Goal: Task Accomplishment & Management: Manage account settings

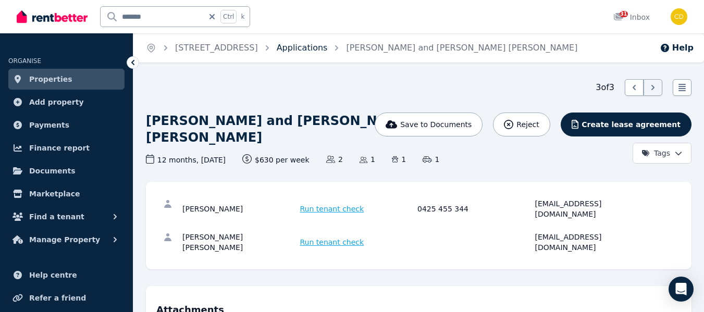
click at [325, 48] on link "Applications" at bounding box center [302, 48] width 51 height 10
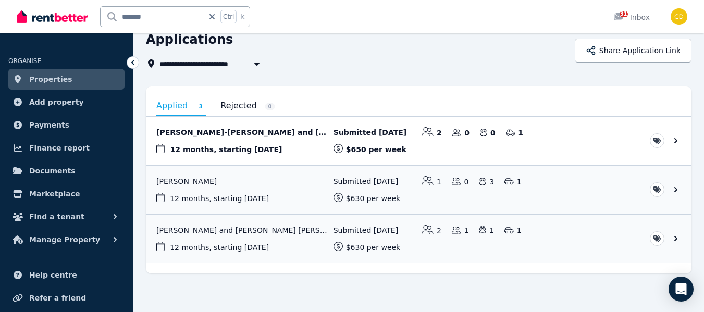
scroll to position [51, 0]
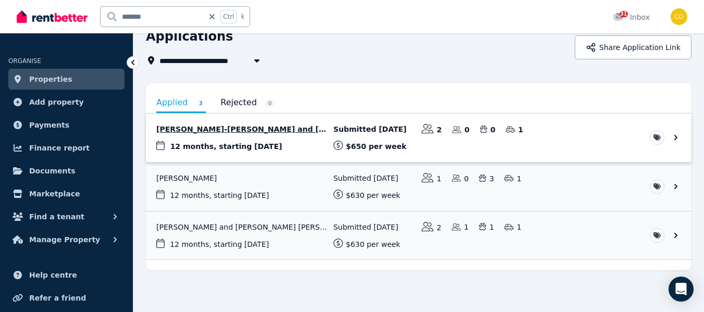
click at [248, 128] on link "View application: Rebecca Hill-Scott and Mathew Ballantyne" at bounding box center [419, 138] width 546 height 48
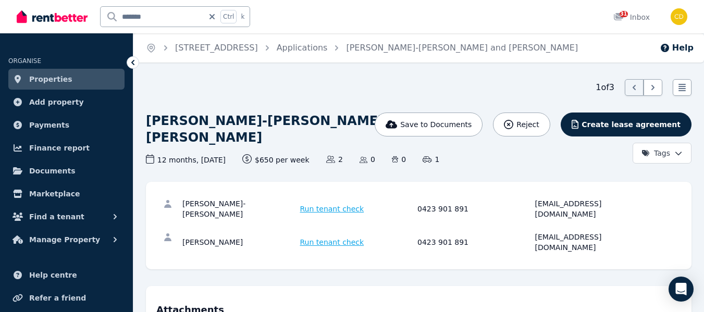
drag, startPoint x: 257, startPoint y: 225, endPoint x: 160, endPoint y: 194, distance: 101.0
click at [160, 194] on div "Rebecca Hill-Scott Run tenant check 0423 901 891 rhillscott@gmail.com Mathew Ba…" at bounding box center [418, 225] width 525 height 67
copy div "Rebecca Hill-Scott Run tenant check 0423 901 891 rhillscott@gmail.com Mathew Ba…"
click at [131, 62] on icon at bounding box center [133, 62] width 10 height 10
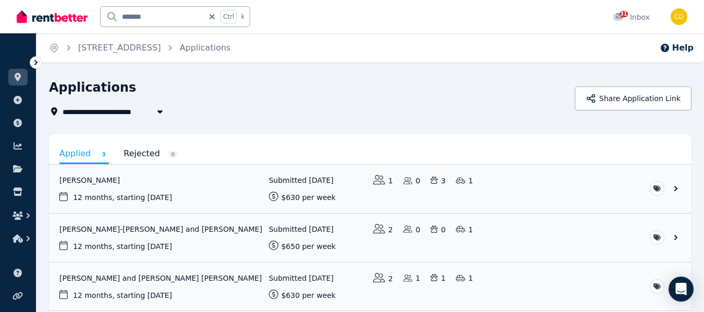
click at [215, 16] on icon at bounding box center [211, 16] width 5 height 5
click at [51, 18] on img at bounding box center [52, 17] width 71 height 16
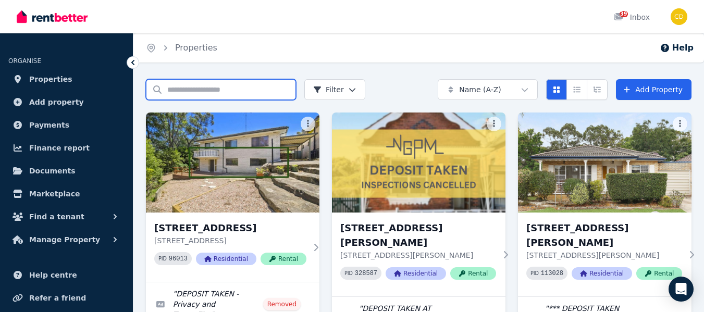
click at [205, 92] on input "Search properties" at bounding box center [221, 89] width 150 height 21
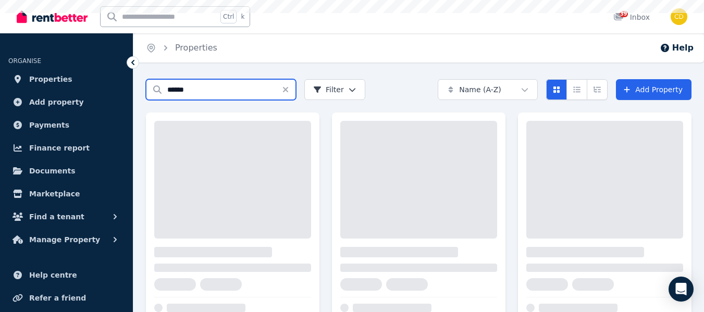
type input "******"
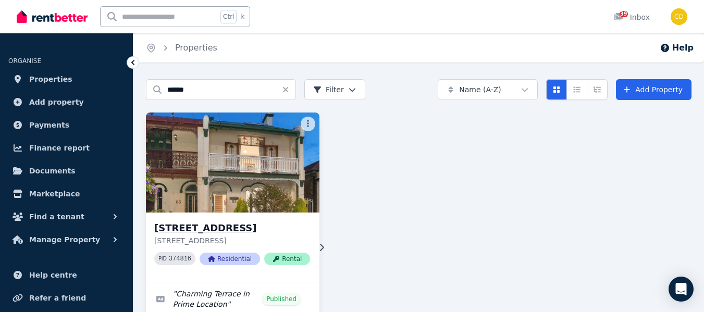
click at [214, 225] on h3 "[STREET_ADDRESS]" at bounding box center [232, 228] width 156 height 15
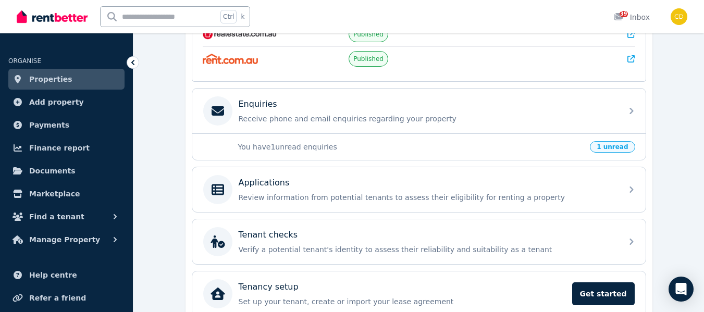
scroll to position [290, 0]
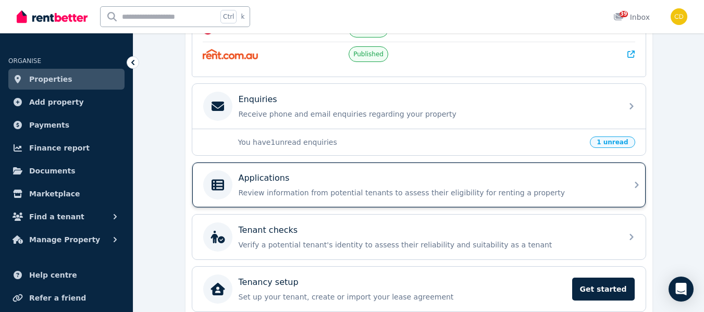
click at [316, 194] on p "Review information from potential tenants to assess their eligibility for renti…" at bounding box center [427, 193] width 377 height 10
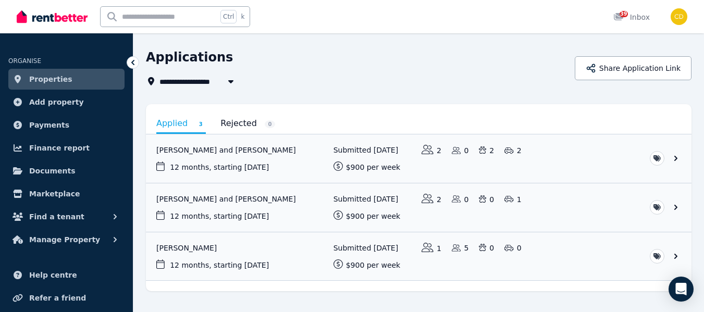
scroll to position [53, 0]
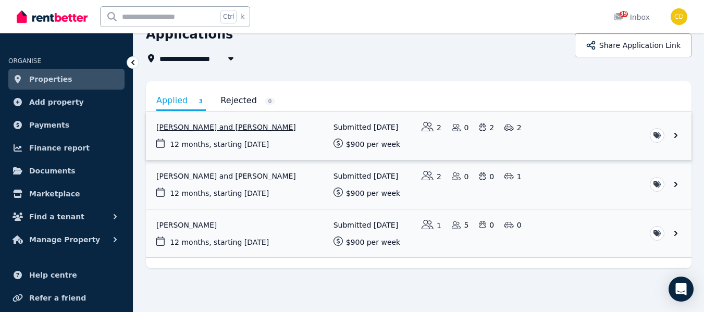
click at [255, 126] on link "View application: Ranti Di Lizio and Mario Fiorenzo Di Lizio" at bounding box center [419, 136] width 546 height 48
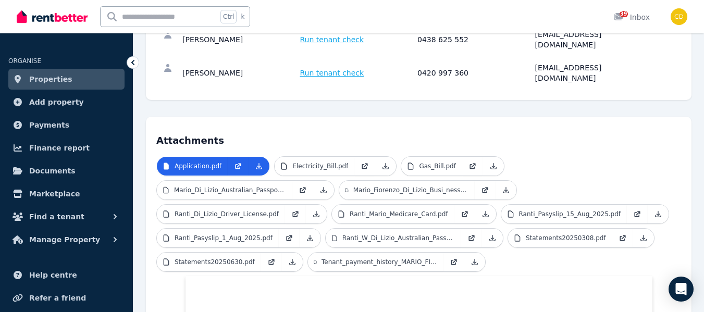
scroll to position [174, 0]
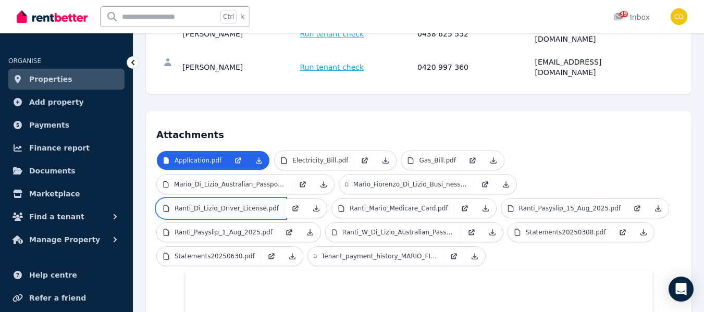
click at [279, 204] on p "Ranti_Di_Lizio_Driver_License.pdf" at bounding box center [227, 208] width 104 height 8
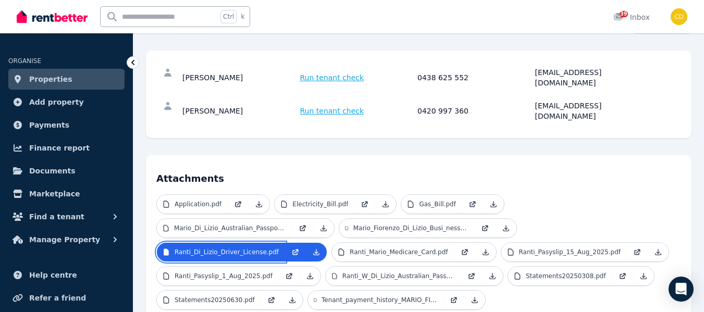
scroll to position [128, 0]
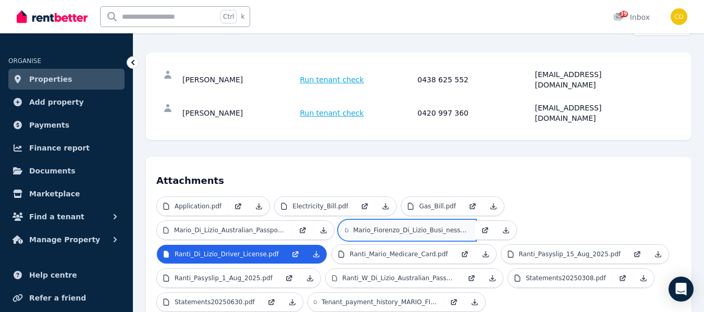
click at [353, 226] on p "Mario_Fiorenzo_Di_Lizio_Busi_nessCheqAcctPlus_043685855_31.pdf" at bounding box center [410, 230] width 115 height 8
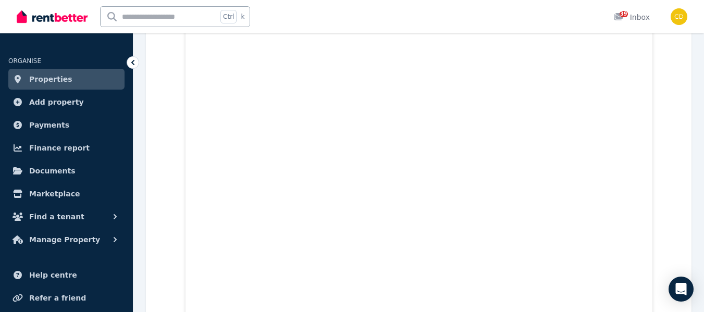
scroll to position [0, 0]
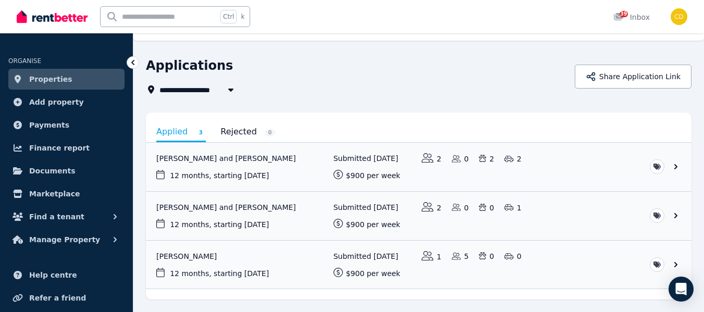
scroll to position [28, 0]
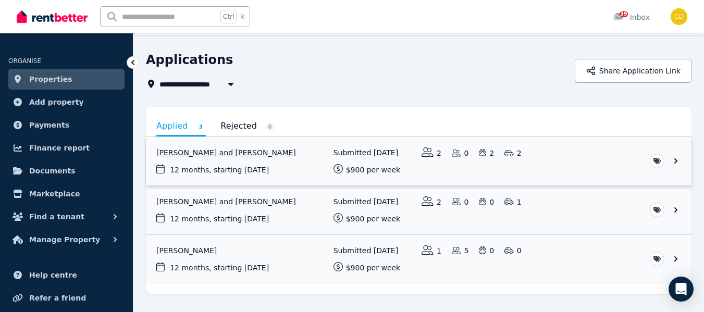
click at [219, 154] on link "View application: Ranti Di Lizio and Mario Fiorenzo Di Lizio" at bounding box center [419, 161] width 546 height 48
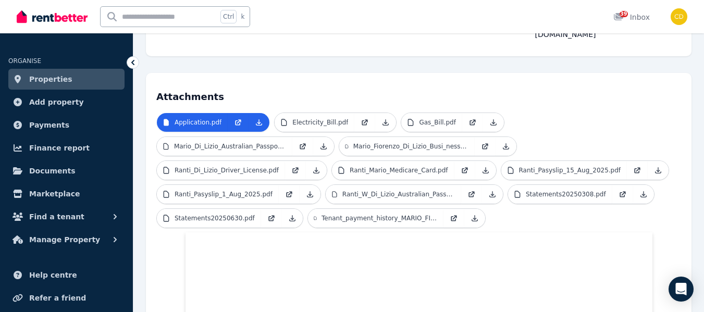
scroll to position [191, 0]
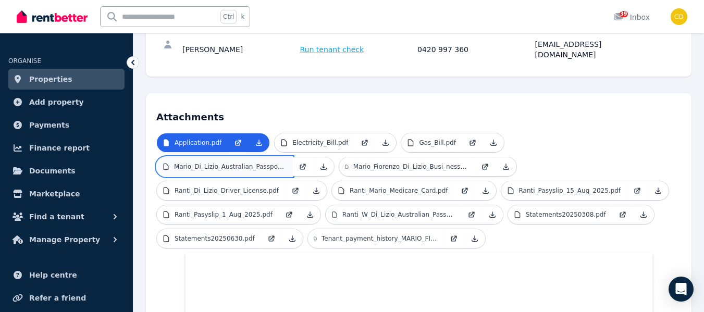
click at [286, 163] on p "Mario_Di_Lizio_Australian_Passport.jpg" at bounding box center [230, 167] width 112 height 8
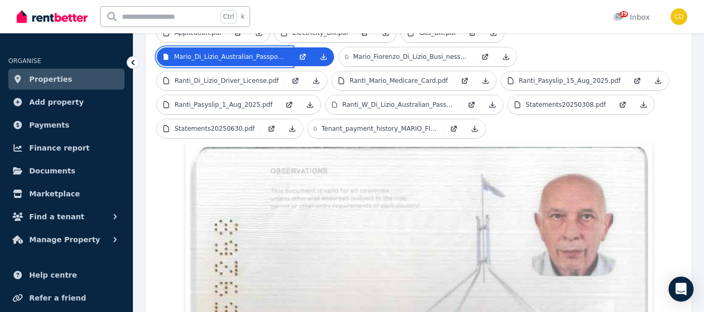
scroll to position [0, 0]
